Goal: Task Accomplishment & Management: Complete application form

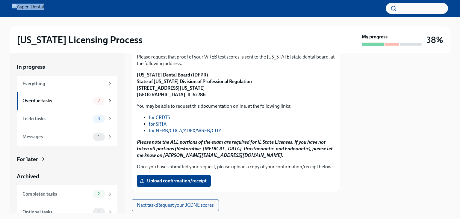
click at [299, 90] on p "[US_STATE] Dental Board (IDFPR) State of [US_STATE] Division of Professional Re…" at bounding box center [236, 85] width 198 height 26
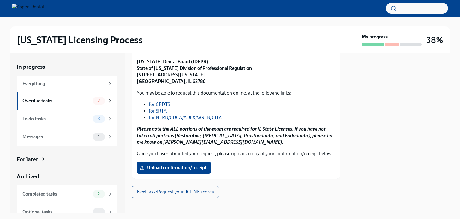
scroll to position [98, 0]
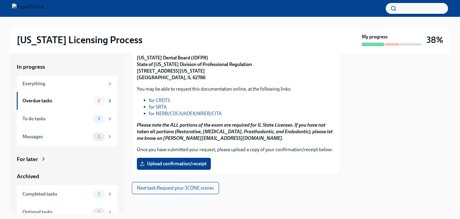
click at [181, 188] on span "Next task : Request your JCDNE scores" at bounding box center [175, 188] width 77 height 6
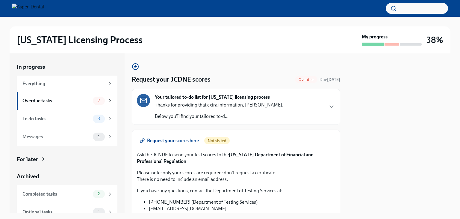
click at [356, 140] on div at bounding box center [398, 132] width 103 height 159
click at [361, 125] on div at bounding box center [398, 132] width 103 height 159
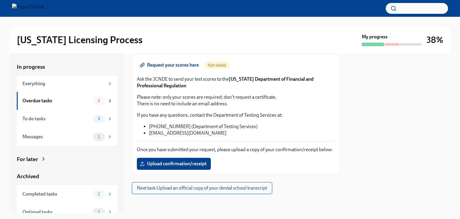
scroll to position [75, 0]
click at [197, 189] on span "Next task : Upload an official copy of your dental school transcript" at bounding box center [202, 188] width 130 height 6
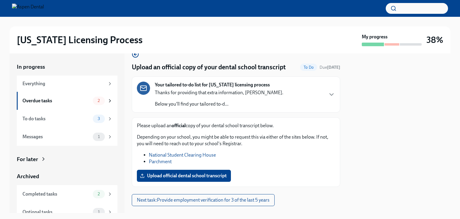
scroll to position [24, 0]
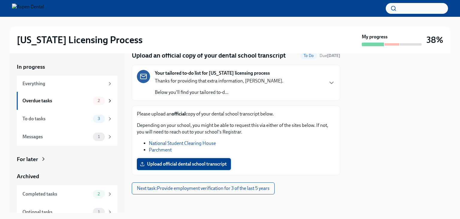
click at [178, 165] on span "Upload official dental school transcript" at bounding box center [184, 164] width 86 height 6
click at [0, 0] on input "Upload official dental school transcript" at bounding box center [0, 0] width 0 height 0
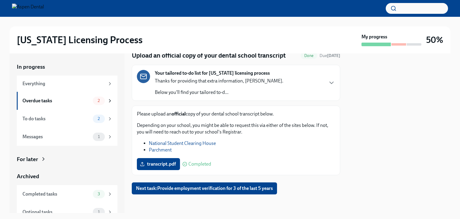
click at [352, 177] on div at bounding box center [398, 132] width 103 height 159
click at [241, 189] on span "Next task : Provide employment verification for 3 of the last 5 years" at bounding box center [204, 188] width 137 height 6
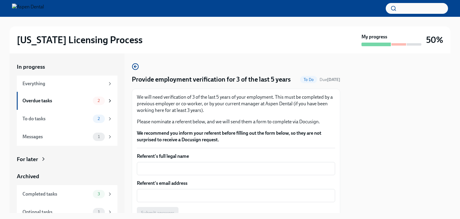
click at [348, 108] on div at bounding box center [398, 132] width 103 height 159
click at [369, 101] on div at bounding box center [398, 132] width 103 height 159
click at [267, 63] on div "Provide employment verification for 3 of the last 5 years To Do Due [DATE] We w…" at bounding box center [236, 152] width 208 height 179
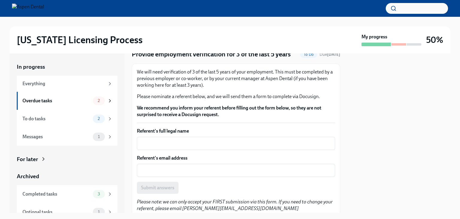
scroll to position [24, 0]
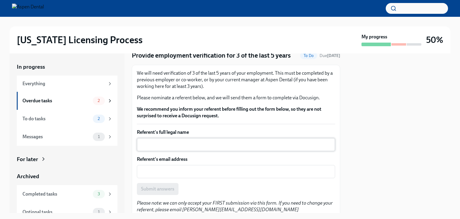
click at [163, 139] on div "x ​" at bounding box center [236, 144] width 198 height 13
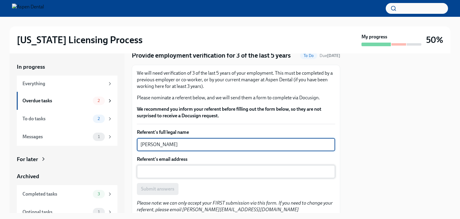
type textarea "[PERSON_NAME]"
click at [144, 169] on textarea "Referent's email address" at bounding box center [235, 171] width 191 height 7
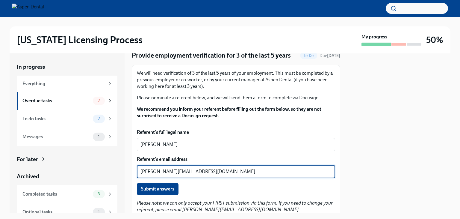
click at [181, 171] on textarea "[PERSON_NAME][EMAIL_ADDRESS][DOMAIN_NAME]" at bounding box center [235, 171] width 191 height 7
type textarea "[PERSON_NAME][EMAIL_ADDRESS][DOMAIN_NAME]"
click at [343, 124] on div "In progress Everything Overdue tasks 2 To do tasks 2 Messages 1 For later Archi…" at bounding box center [230, 132] width 441 height 159
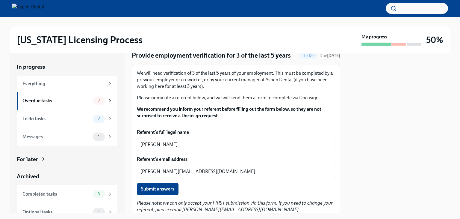
click at [410, 182] on div at bounding box center [398, 132] width 103 height 159
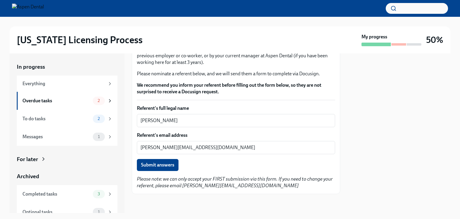
scroll to position [48, 0]
click at [158, 162] on span "Submit answers" at bounding box center [157, 165] width 33 height 6
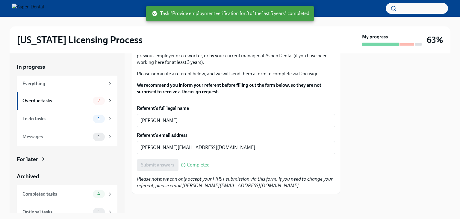
click at [355, 130] on div at bounding box center [398, 132] width 103 height 159
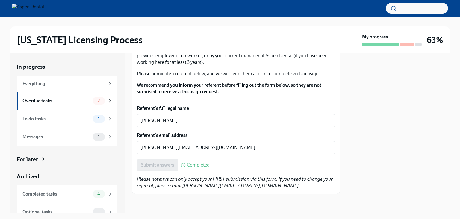
click at [385, 145] on div at bounding box center [398, 132] width 103 height 159
click at [78, 101] on div "Overdue tasks" at bounding box center [56, 100] width 68 height 7
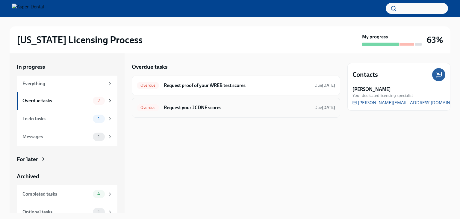
click at [187, 103] on div "Overdue Request your JCDNE scores Due [DATE]" at bounding box center [236, 108] width 198 height 10
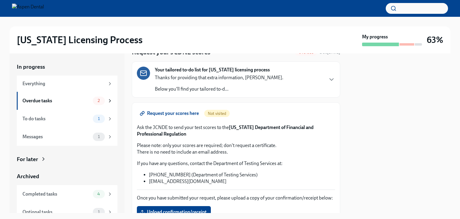
scroll to position [56, 0]
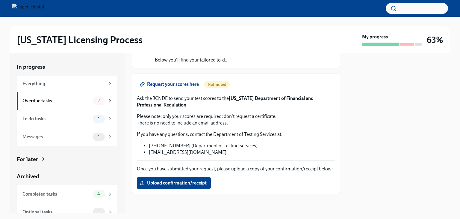
click at [182, 85] on span "Request your scores here" at bounding box center [170, 84] width 58 height 6
drag, startPoint x: 230, startPoint y: 96, endPoint x: 247, endPoint y: 98, distance: 17.7
click at [247, 98] on p "Ask the JCNDE to send your test scores to the [US_STATE] Department of Financia…" at bounding box center [236, 101] width 198 height 13
drag, startPoint x: 231, startPoint y: 97, endPoint x: 265, endPoint y: 99, distance: 34.5
click at [265, 99] on strong "[US_STATE] Department of Financial and Professional Regulation" at bounding box center [225, 101] width 177 height 12
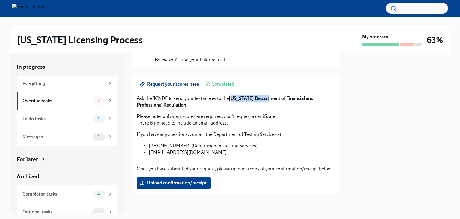
click at [265, 99] on strong "[US_STATE] Department of Financial and Professional Regulation" at bounding box center [225, 101] width 177 height 12
drag, startPoint x: 231, startPoint y: 97, endPoint x: 332, endPoint y: 102, distance: 101.4
click at [332, 102] on p "Ask the JCNDE to send your test scores to the [US_STATE] Department of Financia…" at bounding box center [236, 101] width 198 height 13
copy strong "[US_STATE] Department of Financial and Professional Regulation"
click at [75, 95] on div "Overdue tasks 2" at bounding box center [67, 101] width 101 height 18
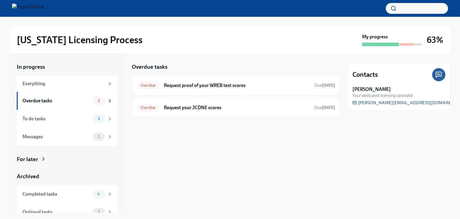
click at [301, 43] on div "[US_STATE] Licensing Process" at bounding box center [188, 40] width 343 height 12
click at [160, 153] on div "Overdue tasks Overdue Request proof of your WREB test scores Due [DATE] Overdue…" at bounding box center [236, 132] width 208 height 159
